Goal: Information Seeking & Learning: Learn about a topic

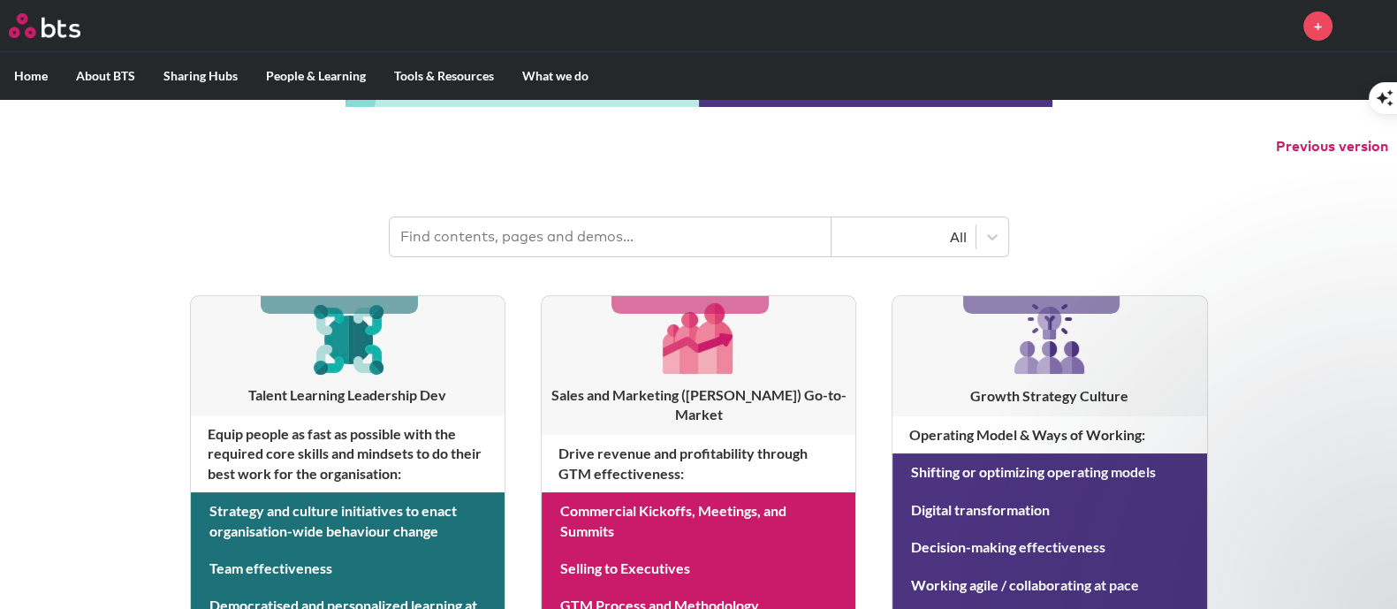
scroll to position [110, 0]
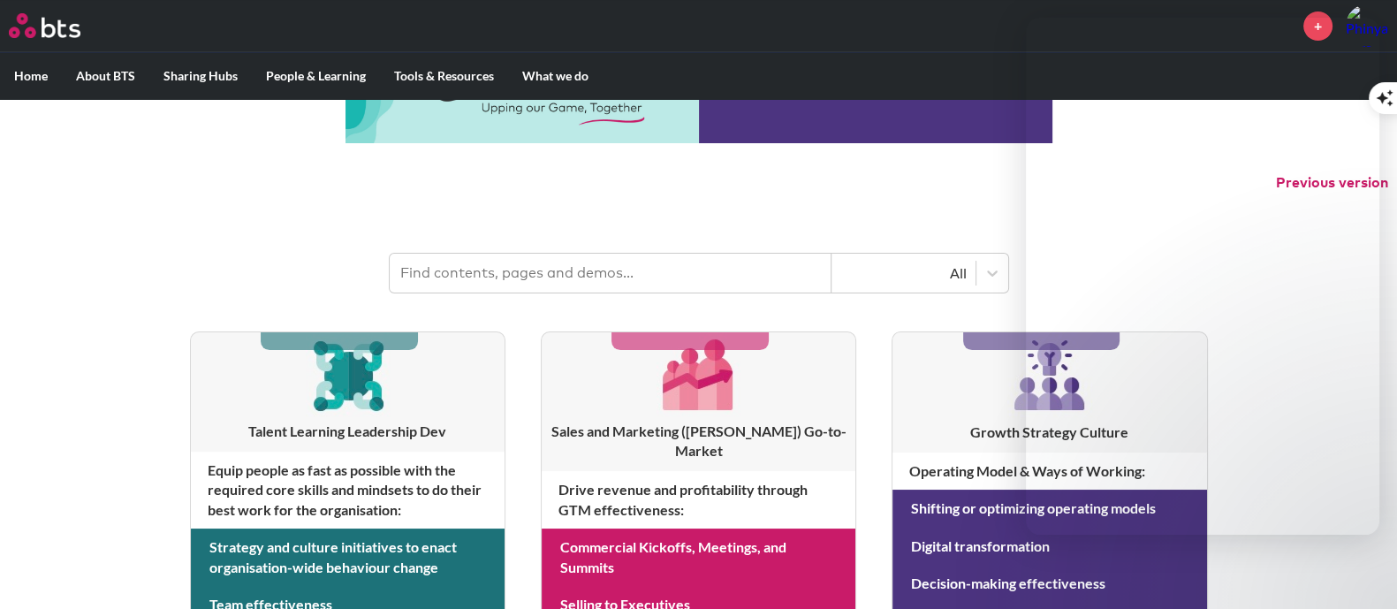
click at [953, 170] on p "Previous version" at bounding box center [698, 182] width 1397 height 37
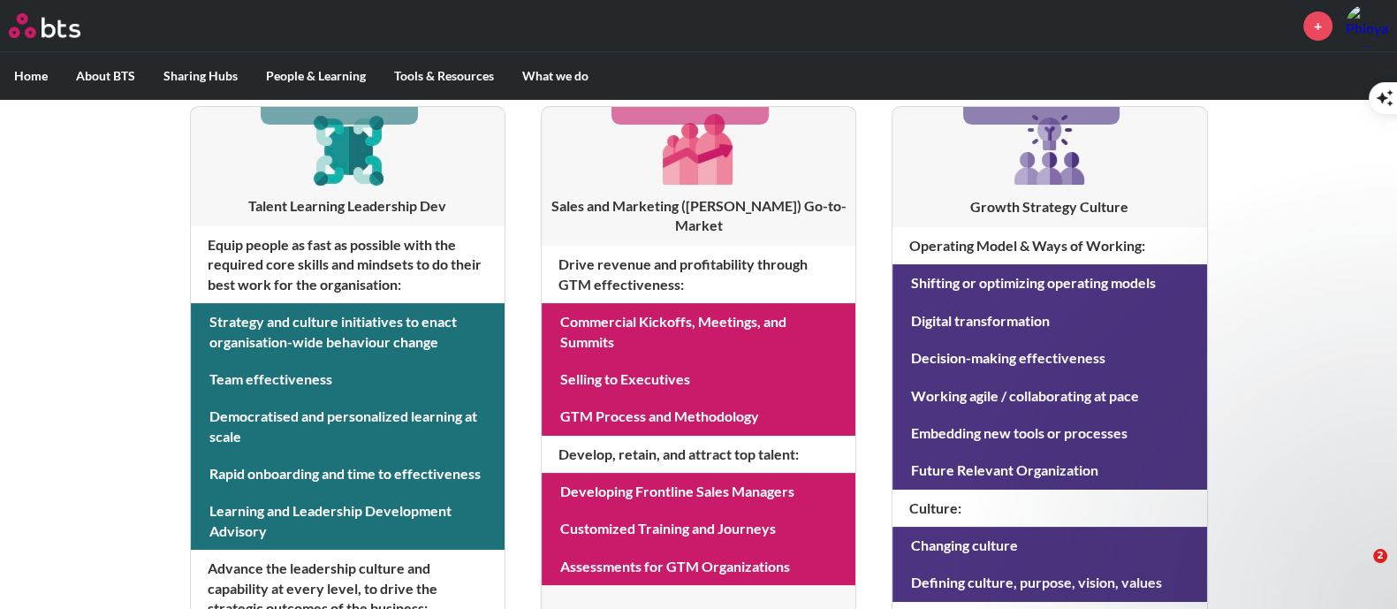
scroll to position [0, 0]
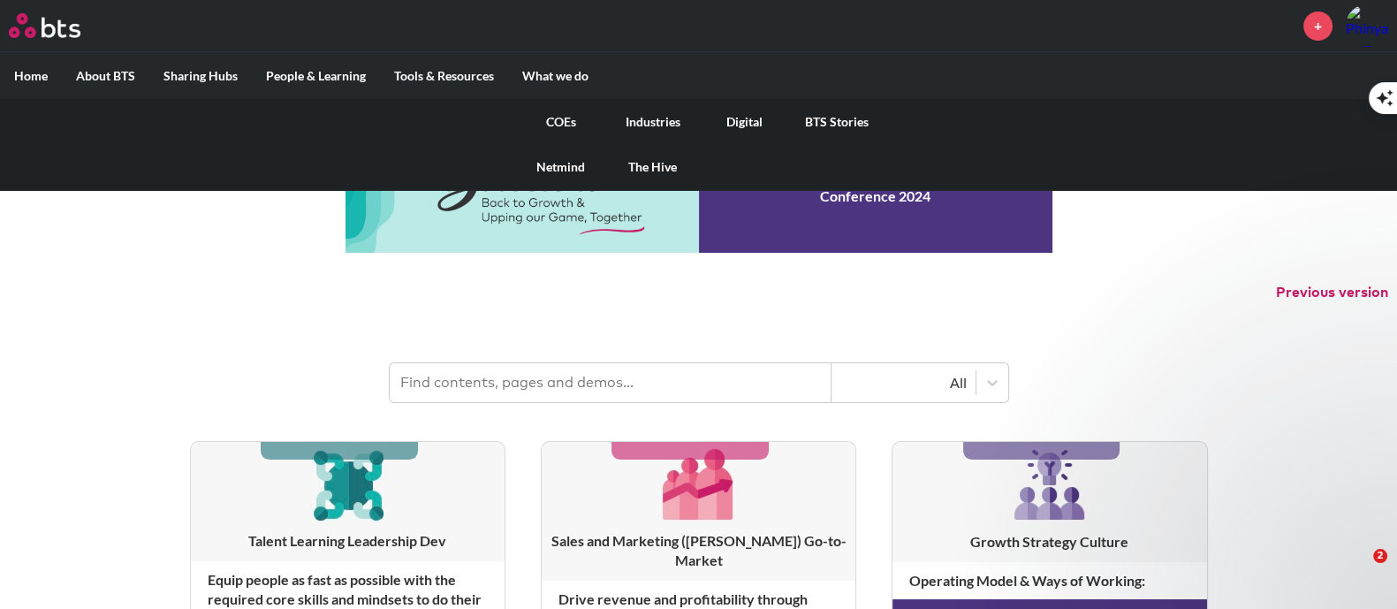
click at [655, 119] on link "Industries" at bounding box center [653, 122] width 92 height 46
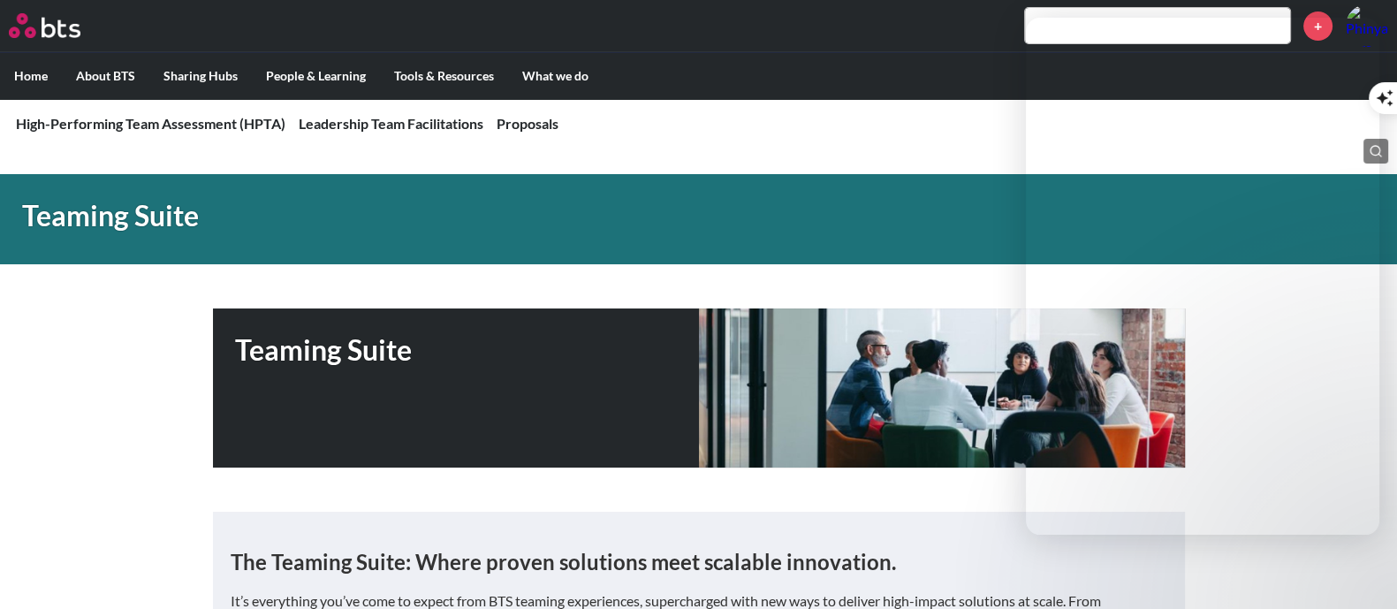
click at [102, 417] on div "Teaming Suite" at bounding box center [698, 387] width 1397 height 159
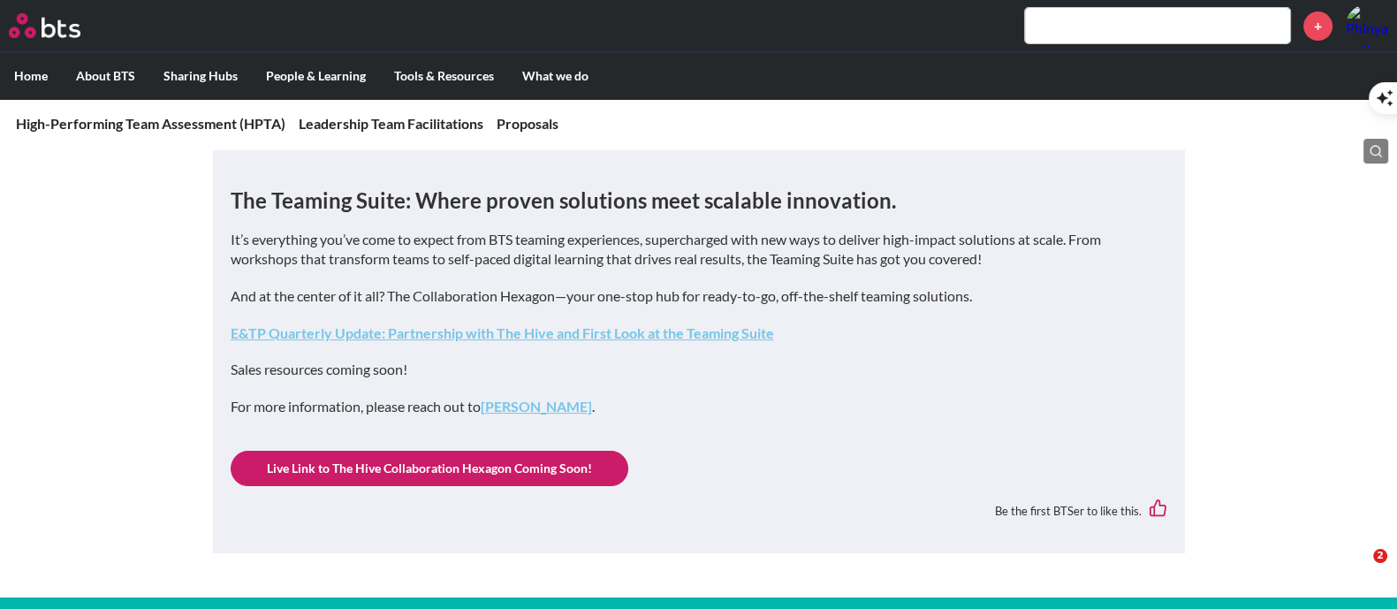
scroll to position [331, 0]
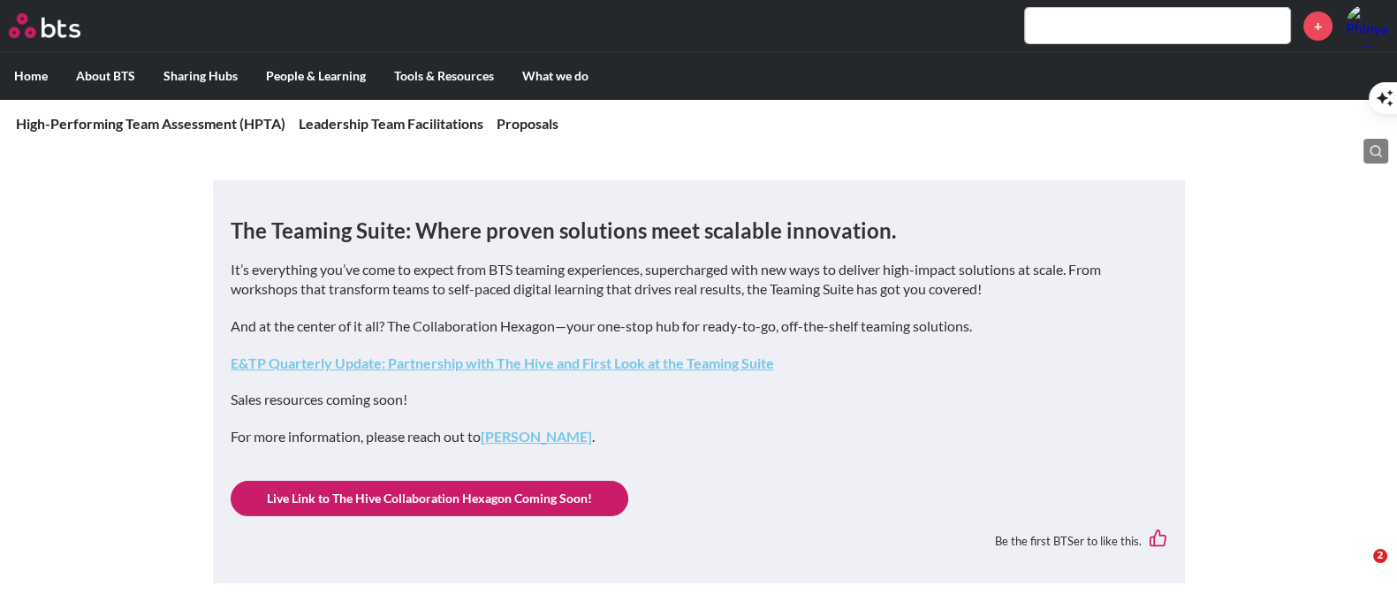
click at [481, 486] on link "Live Link to The Hive Collaboration Hexagon Coming Soon!" at bounding box center [430, 498] width 398 height 35
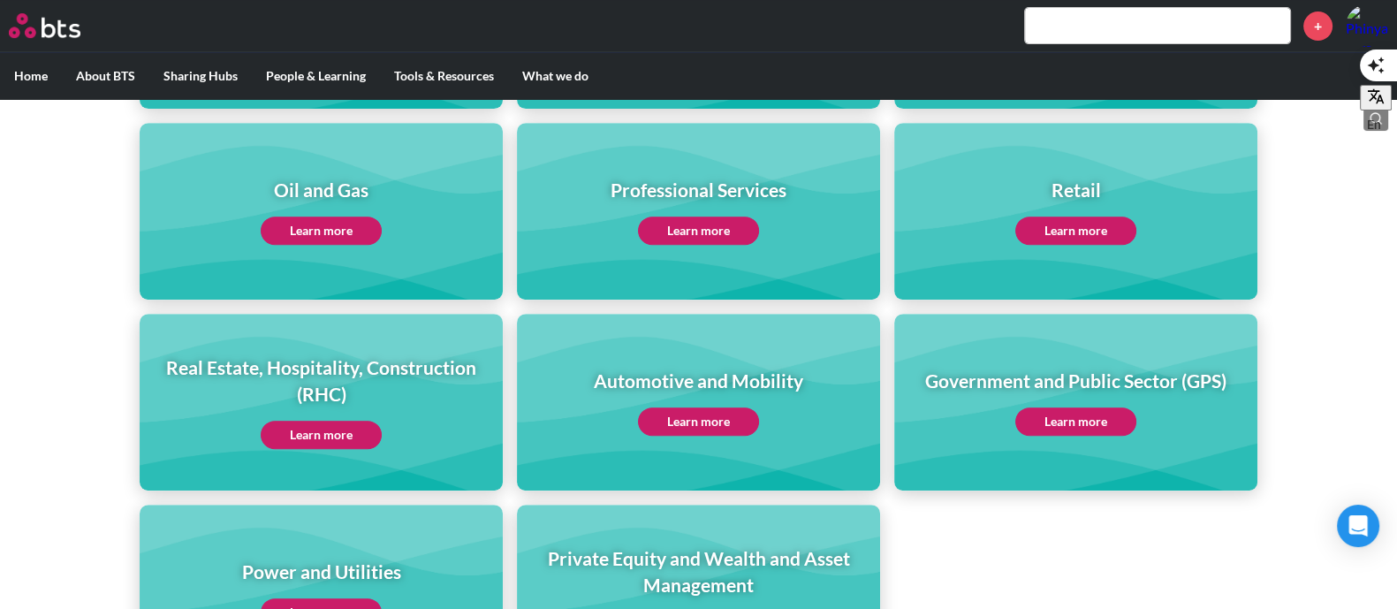
scroll to position [772, 0]
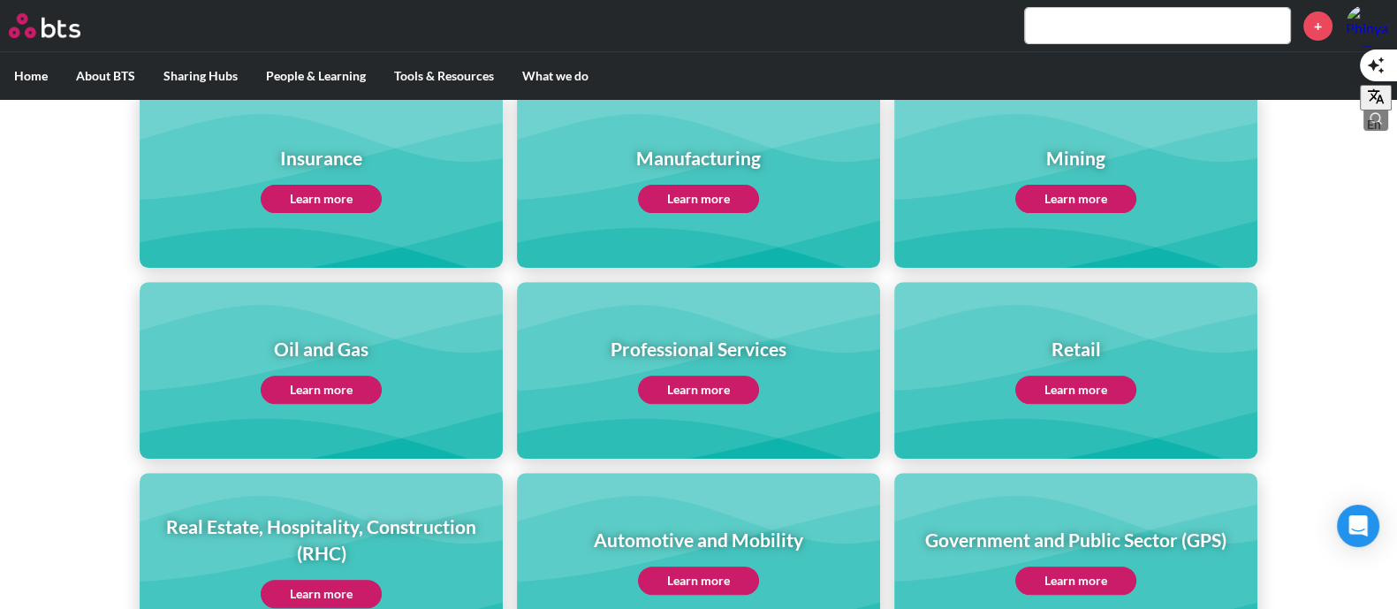
click at [716, 195] on link "Learn more" at bounding box center [698, 199] width 121 height 28
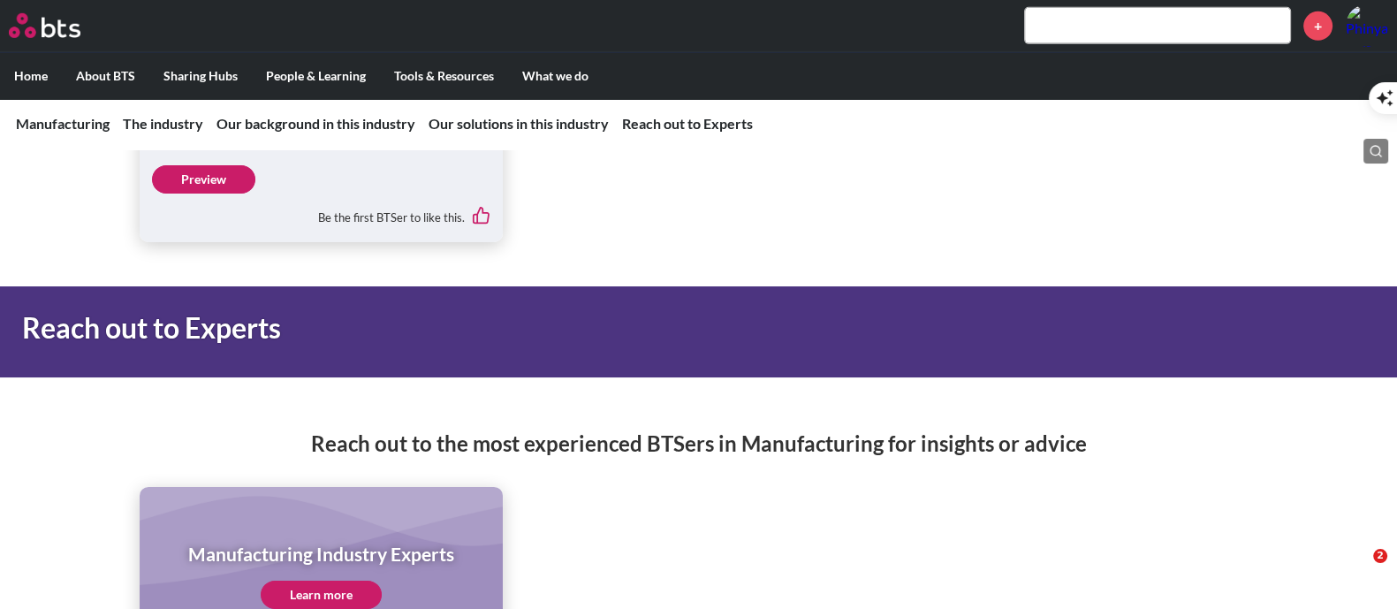
scroll to position [7192, 0]
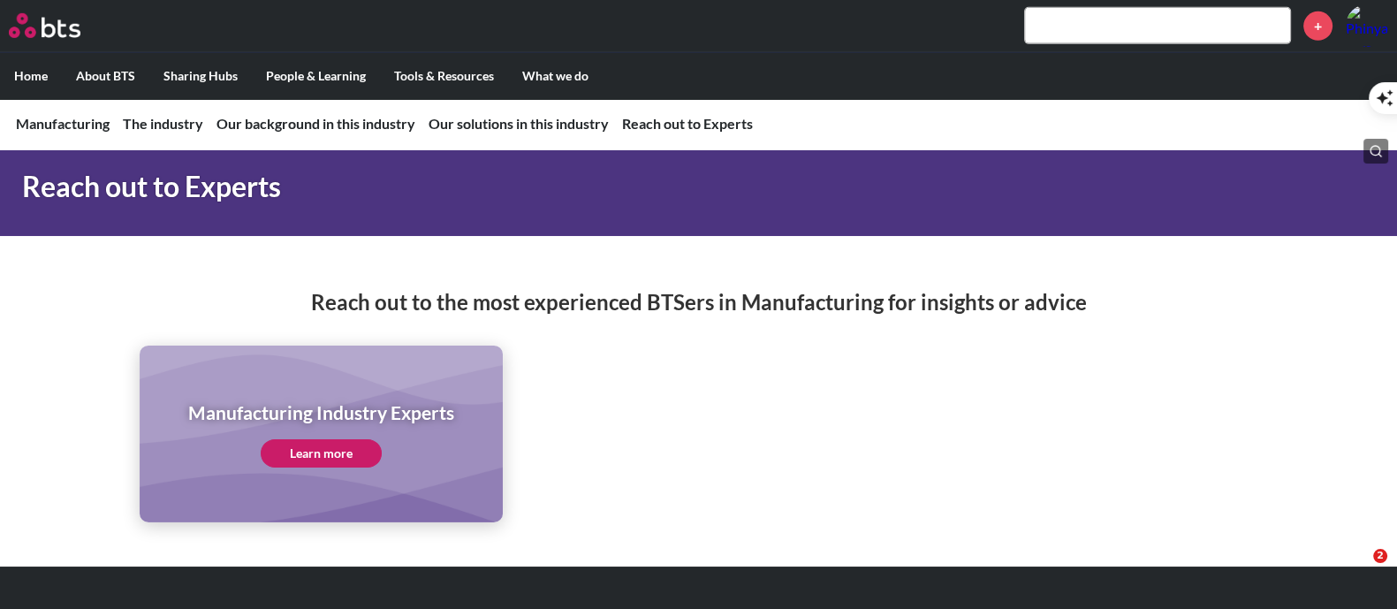
click at [321, 439] on link "Learn more" at bounding box center [321, 453] width 121 height 28
click at [1081, 23] on input "text" at bounding box center [1157, 25] width 265 height 35
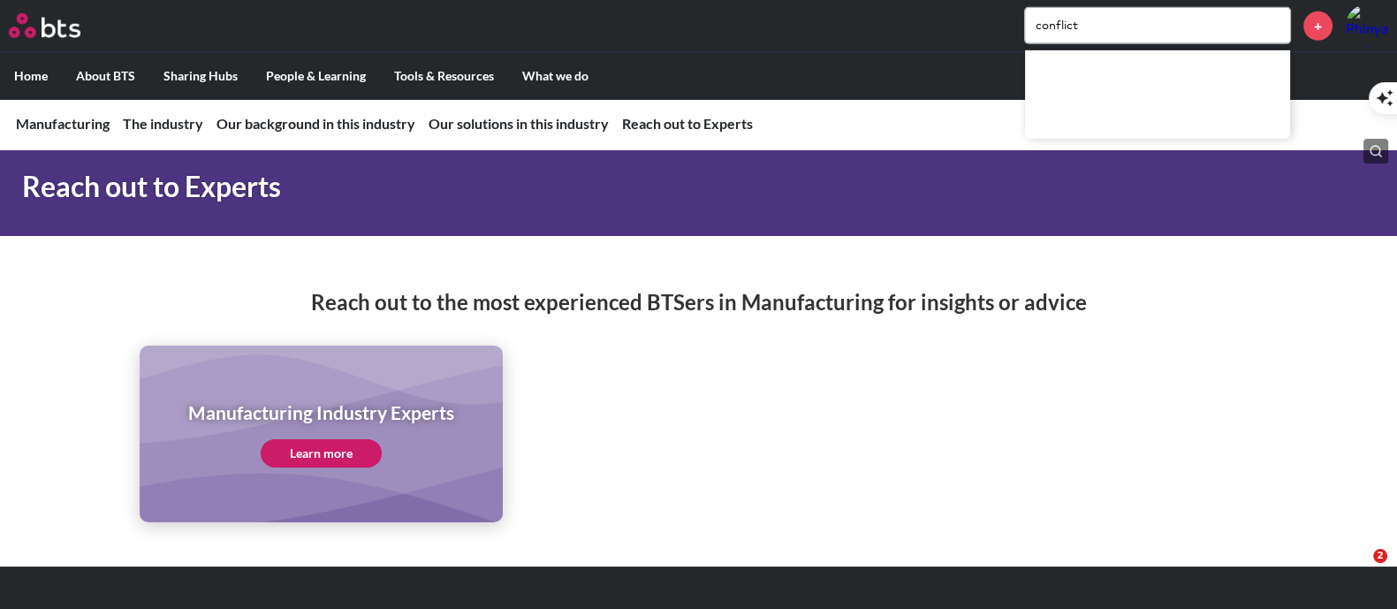
type input "conflict"
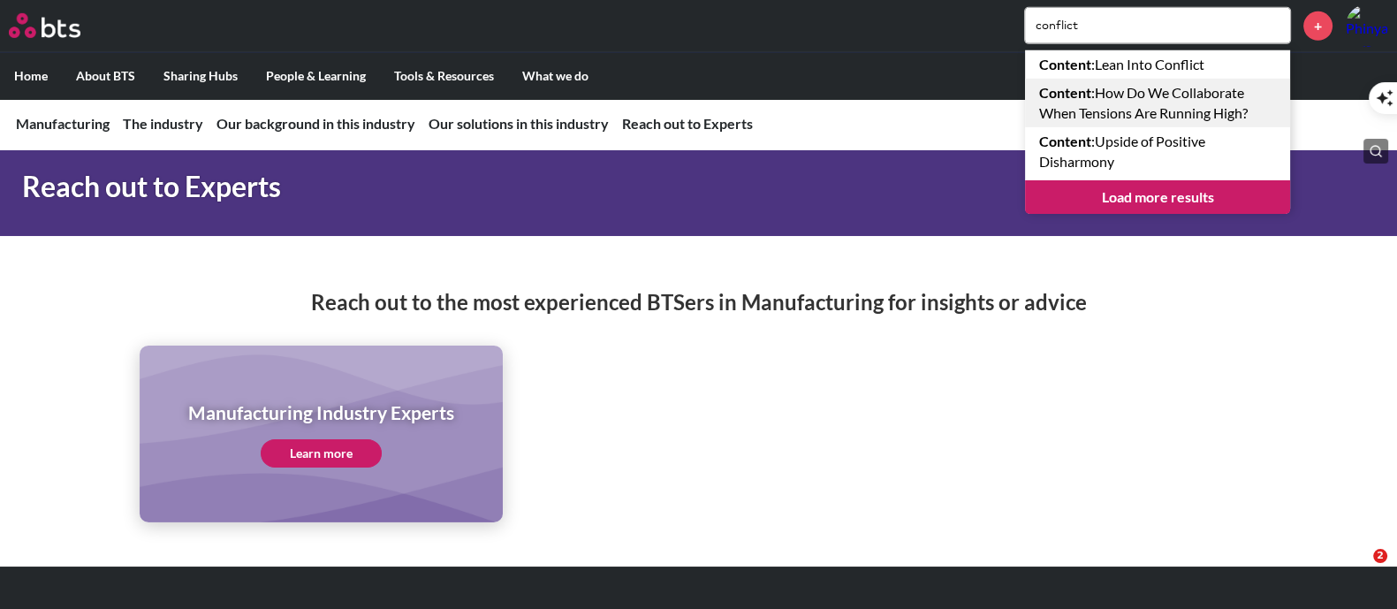
click at [1231, 103] on link "Content : How Do We Collaborate When Tensions Are Running High?" at bounding box center [1157, 103] width 265 height 49
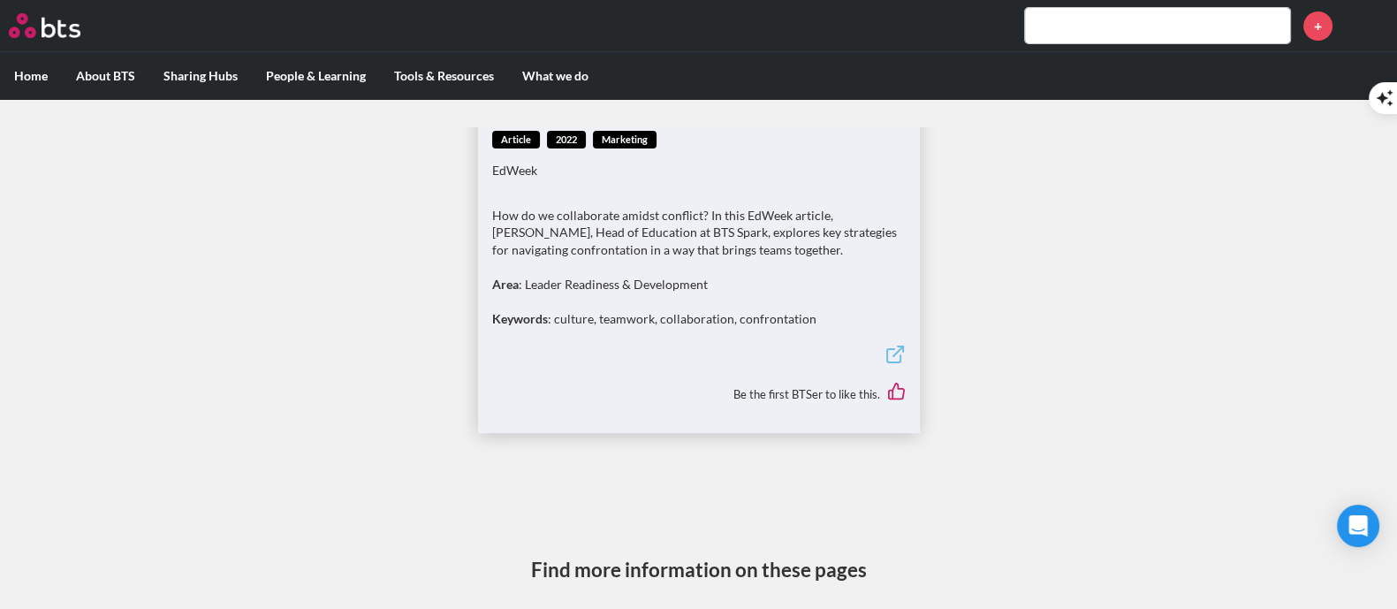
scroll to position [220, 0]
click at [632, 192] on div "article 2022 Marketing EdWeek How do we collaborate amidst conflict? In this Ed…" at bounding box center [698, 236] width 413 height 214
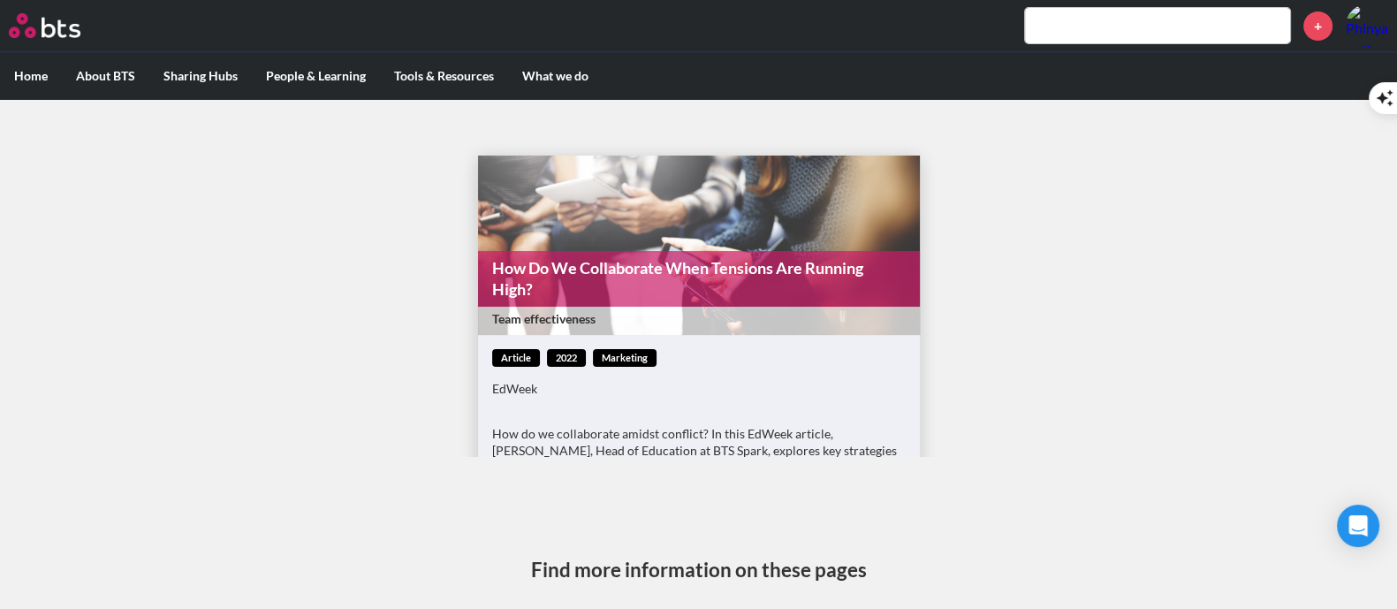
scroll to position [0, 0]
click at [668, 231] on figure "How Do We Collaborate When Tensions Are Running High? Team effectiveness" at bounding box center [699, 244] width 442 height 179
click at [652, 292] on link "How Do We Collaborate When Tensions Are Running High?" at bounding box center [699, 279] width 442 height 56
